Goal: Find contact information: Find contact information

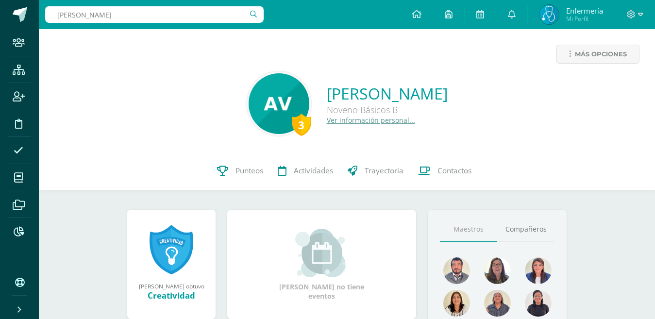
type input "Arriaza Santos"
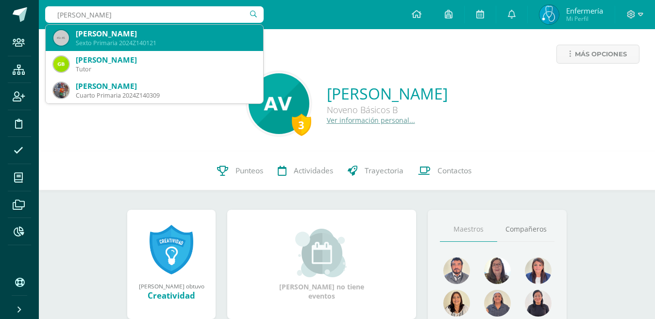
click at [198, 37] on div "Jose Benjamin Arriaza Santos" at bounding box center [166, 34] width 180 height 10
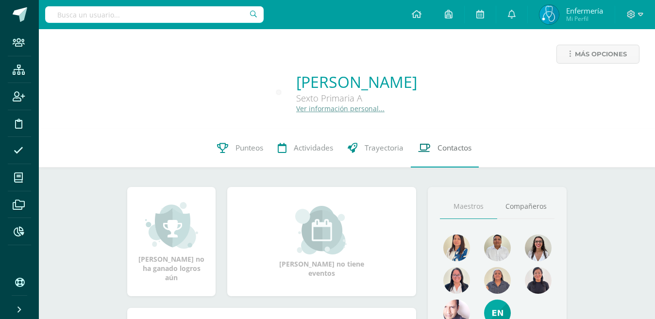
click at [444, 153] on span "Contactos" at bounding box center [455, 148] width 34 height 10
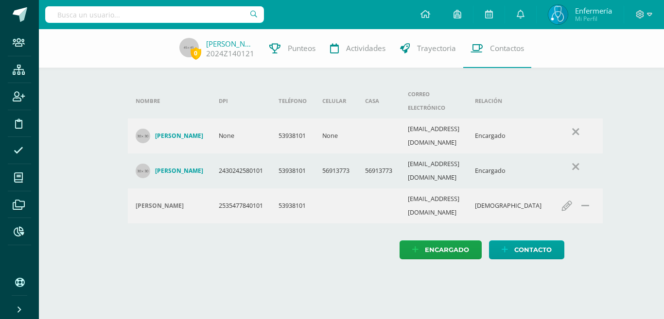
click at [201, 235] on div "Nombre DPI Teléfono Celular Casa Correo electrónico Relación Carlos Alberto Arr…" at bounding box center [351, 154] width 479 height 250
click at [218, 252] on html "Staff Estructura Inscripción Disciplina Asistencia Mis cursos Archivos Reportes…" at bounding box center [332, 139] width 664 height 279
click at [351, 256] on html "Staff Estructura Inscripción Disciplina Asistencia Mis cursos Archivos Reportes…" at bounding box center [332, 139] width 664 height 279
drag, startPoint x: 352, startPoint y: 259, endPoint x: 370, endPoint y: 274, distance: 23.2
click at [355, 263] on html "Staff Estructura Inscripción Disciplina Asistencia Mis cursos Archivos Reportes…" at bounding box center [332, 139] width 664 height 279
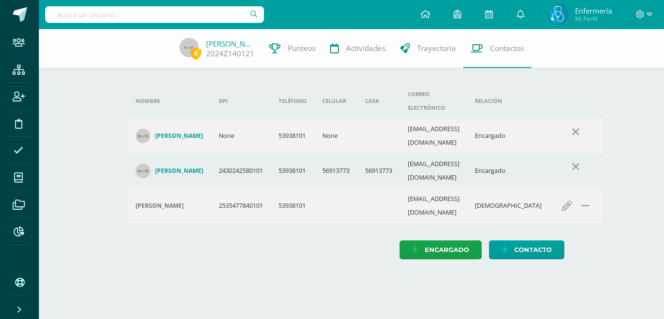
click at [213, 18] on input "text" at bounding box center [154, 14] width 219 height 17
click at [246, 42] on link "Jose Arriaza" at bounding box center [230, 44] width 49 height 10
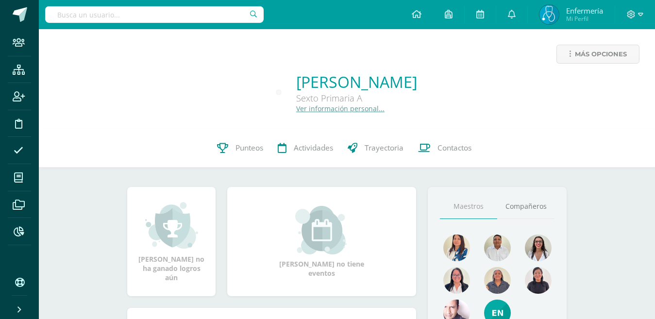
click at [129, 13] on input "text" at bounding box center [154, 14] width 219 height 17
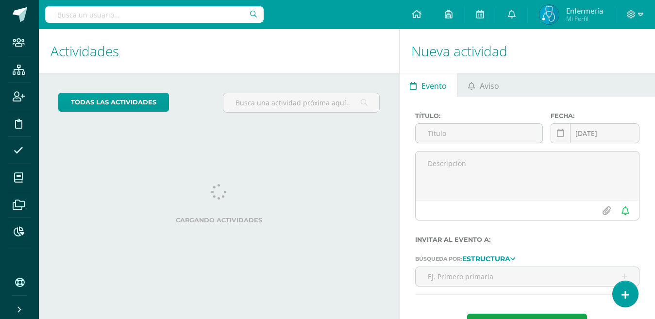
click at [107, 13] on input "text" at bounding box center [154, 14] width 219 height 17
type input "[PERSON_NAME] pan"
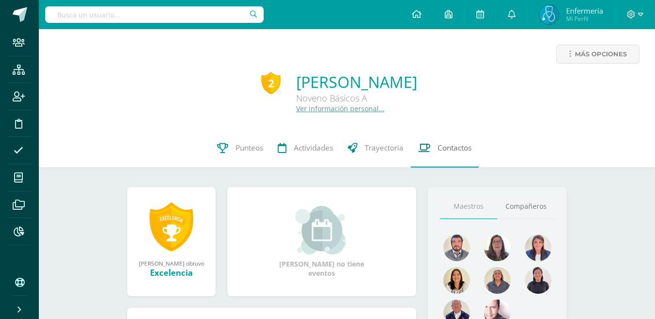
click at [445, 146] on span "Contactos" at bounding box center [455, 148] width 34 height 10
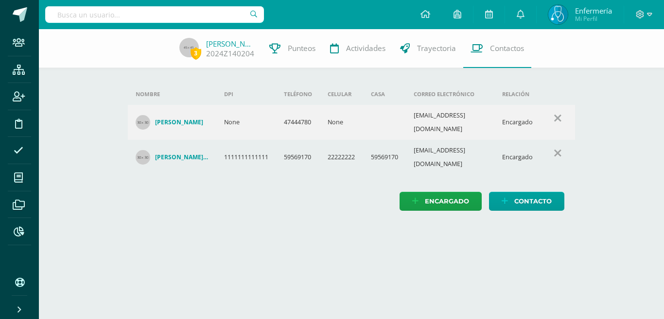
click at [374, 230] on html "Staff Estructura Inscripción Disciplina Asistencia Mis cursos Archivos Reportes…" at bounding box center [332, 115] width 664 height 230
click at [134, 12] on input "text" at bounding box center [154, 14] width 219 height 17
click at [203, 21] on input "[PERSON_NAME]" at bounding box center [154, 14] width 219 height 17
type input "o"
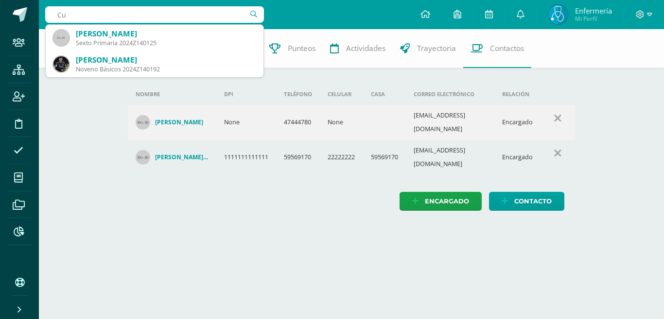
type input "C"
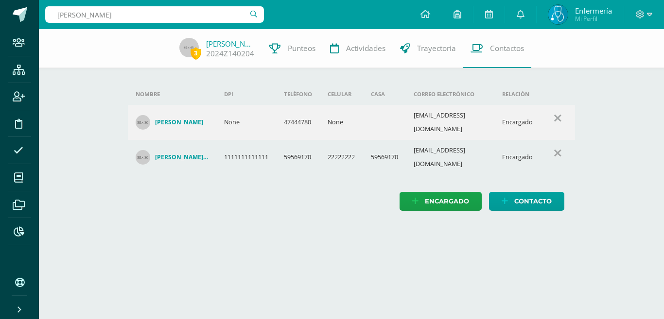
type input "[PERSON_NAME]"
